Goal: Navigation & Orientation: Go to known website

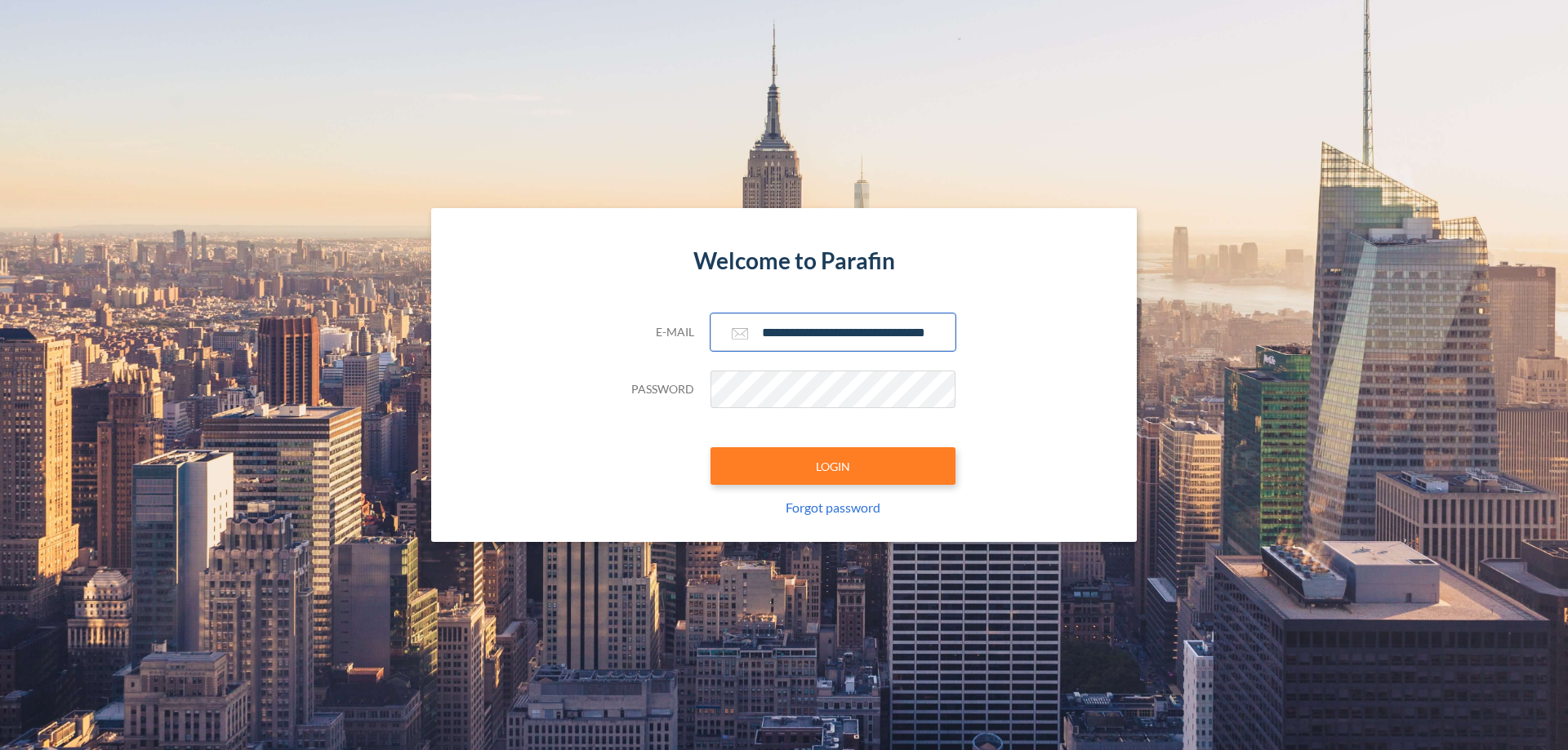
type input "**********"
click at [833, 465] on button "LOGIN" at bounding box center [832, 465] width 245 height 37
